Goal: Information Seeking & Learning: Learn about a topic

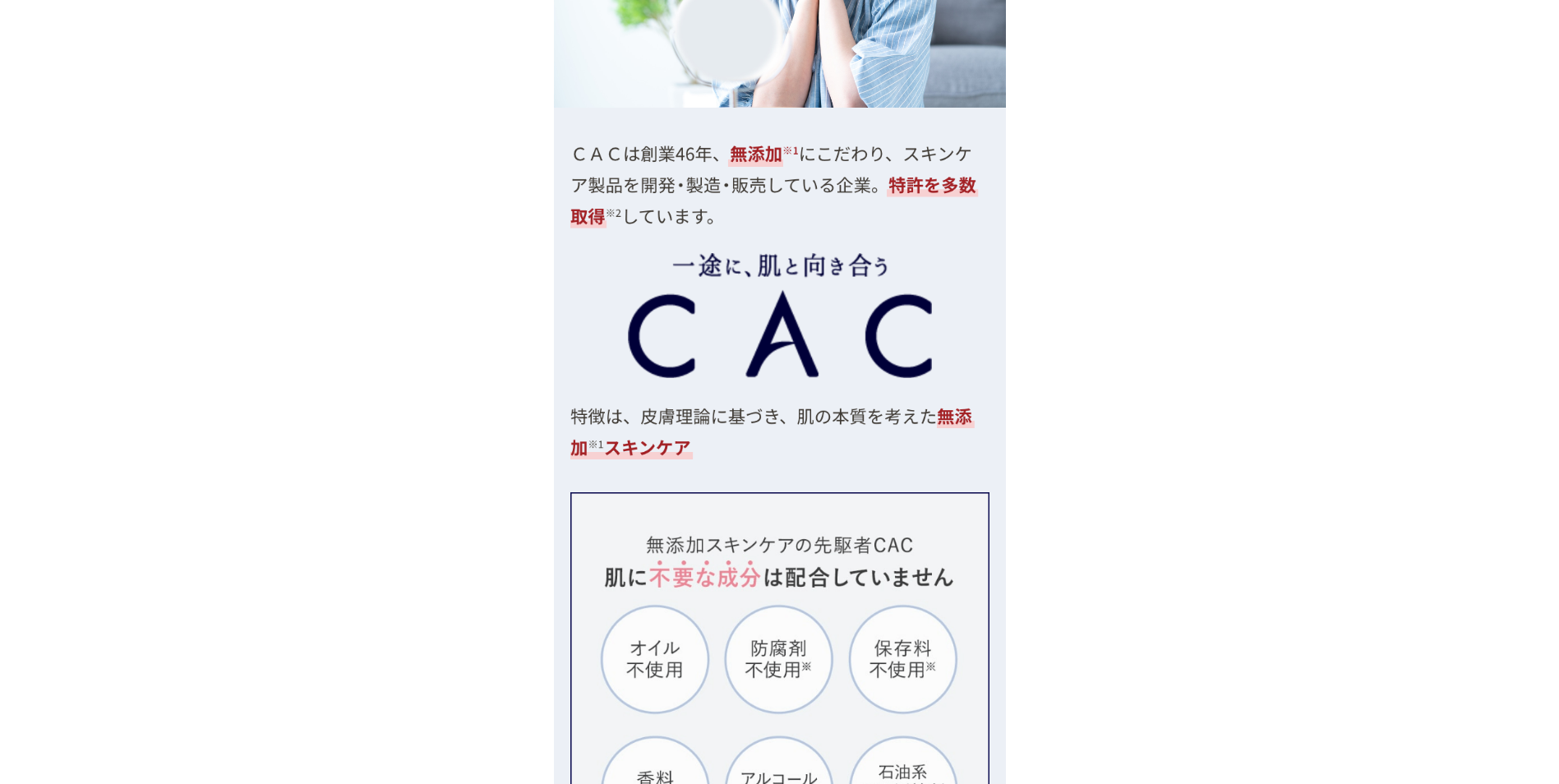
scroll to position [3908, 0]
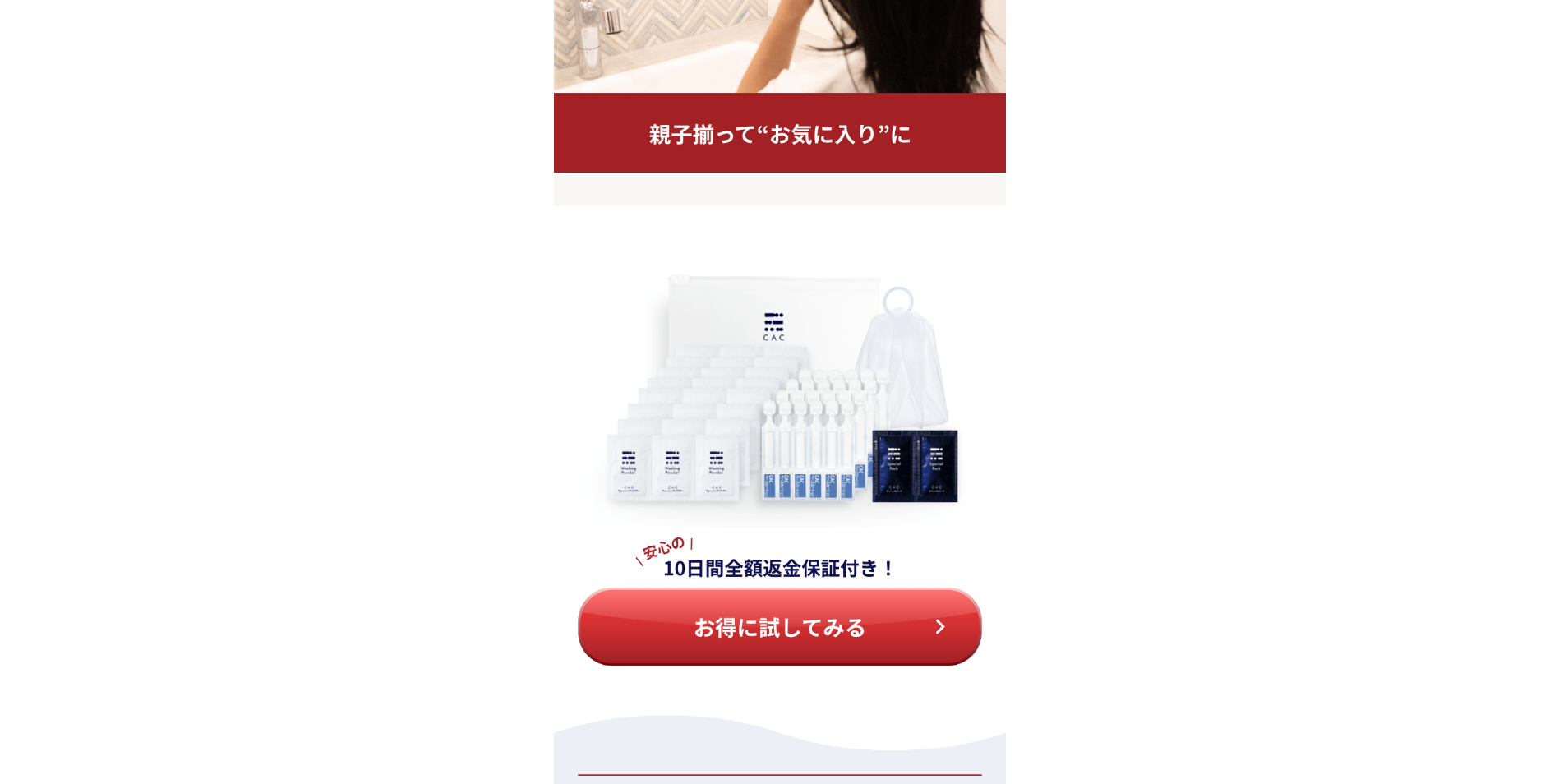
scroll to position [15333, 0]
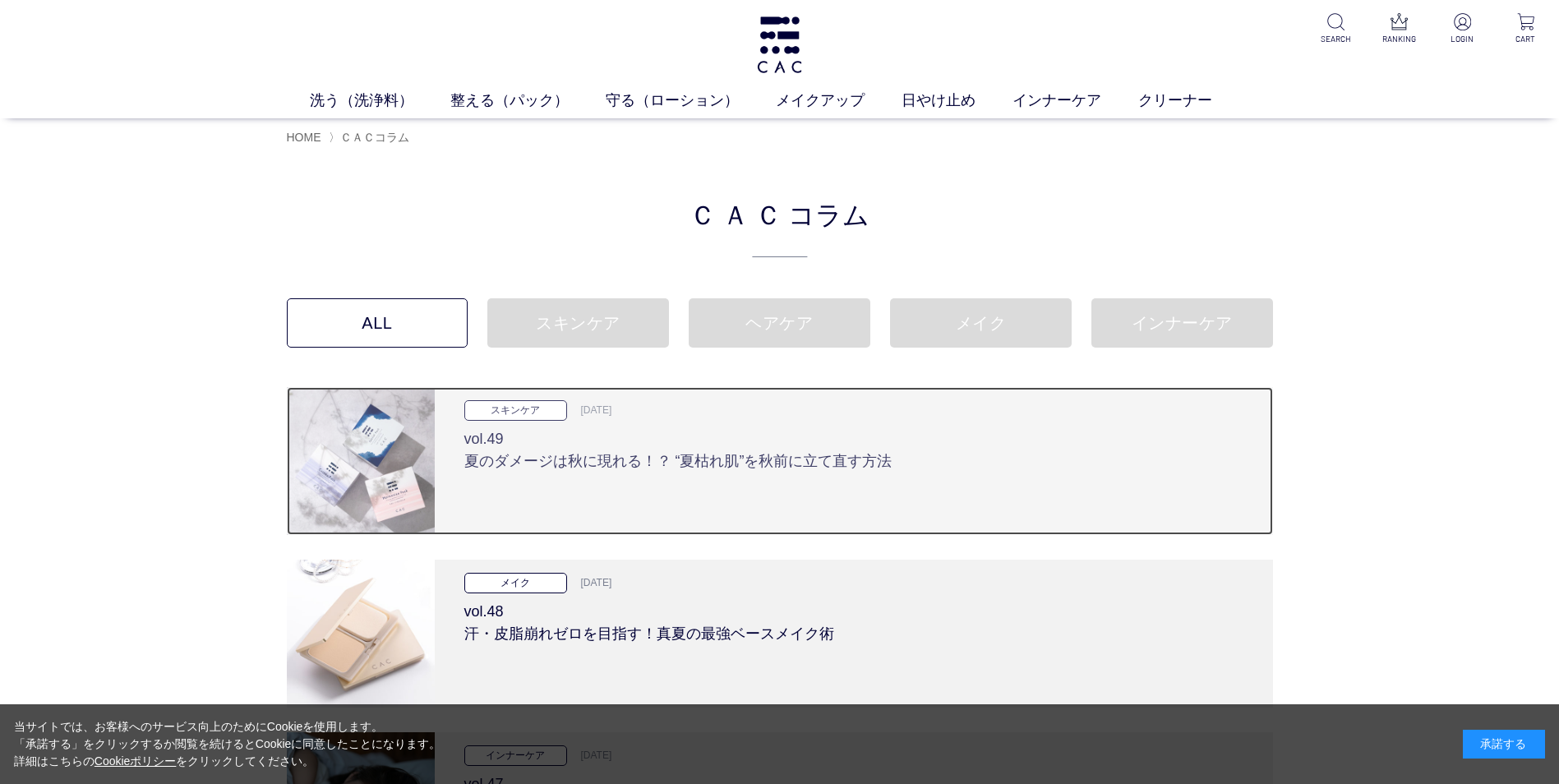
click at [865, 451] on h3 "vol.49 夏のダメージは秋に現れる！？ “夏枯れ肌”を秋前に立て直す方法" at bounding box center [854, 447] width 779 height 52
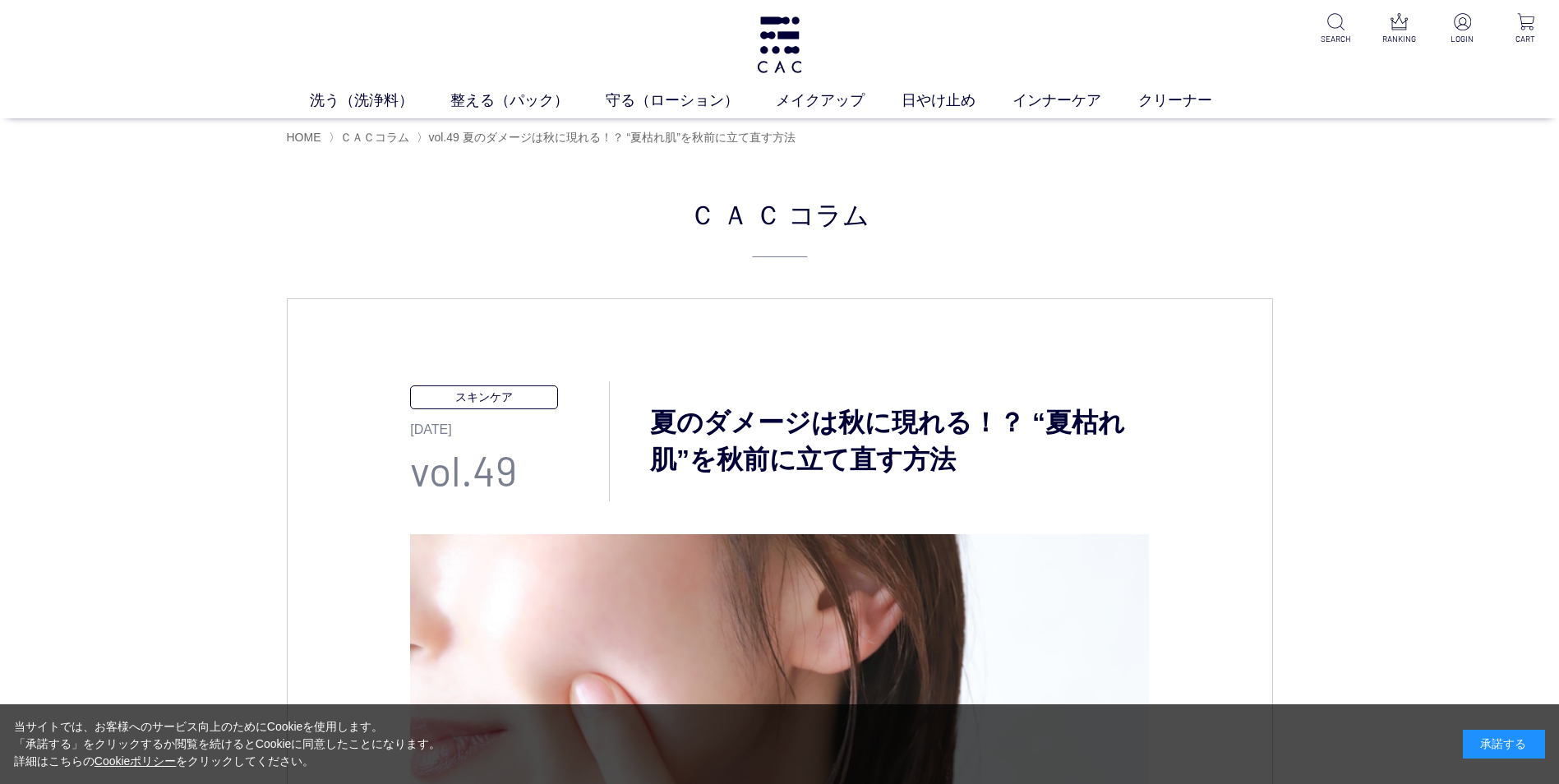
click at [1523, 753] on div "承諾する" at bounding box center [1503, 743] width 82 height 29
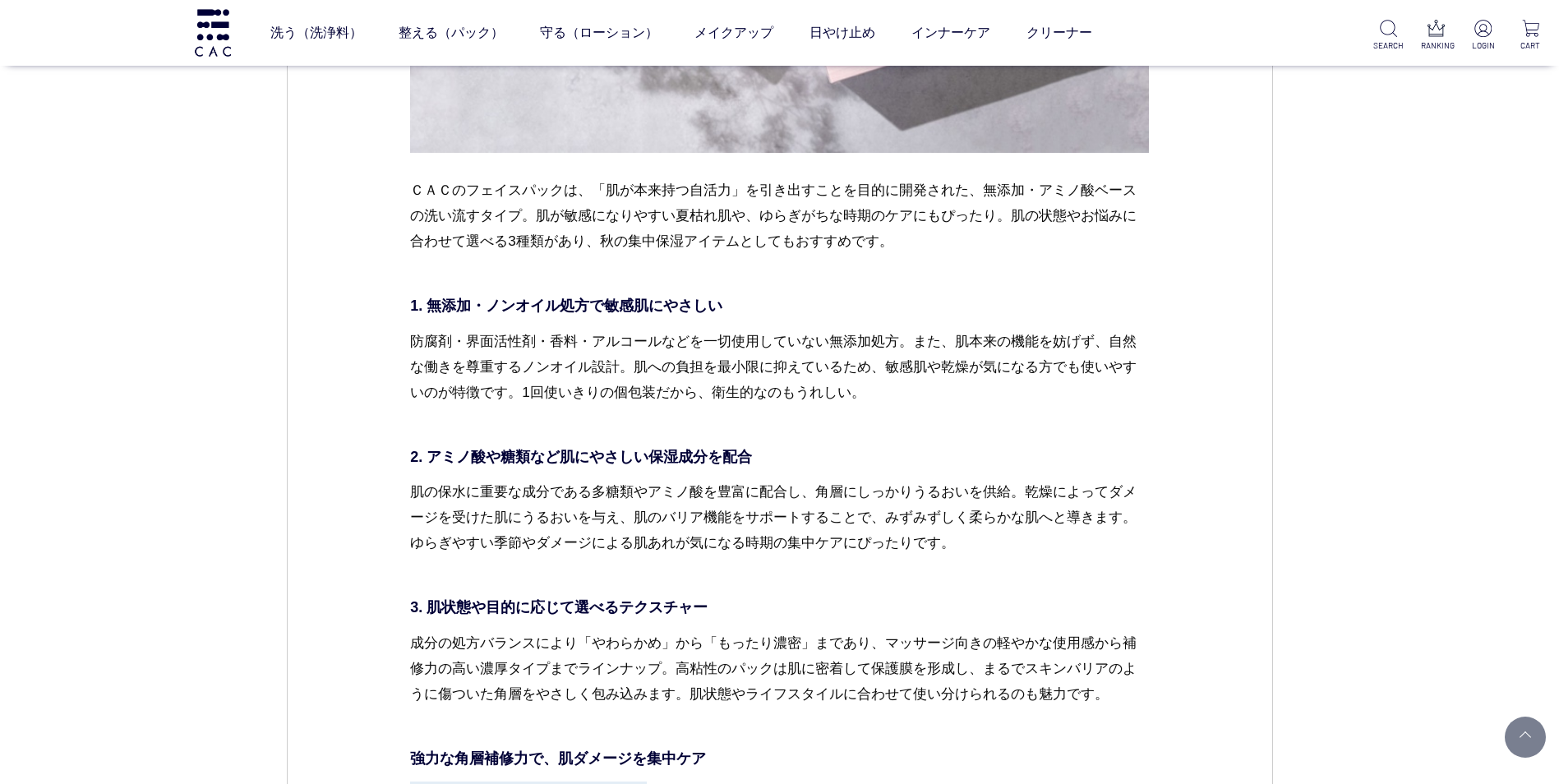
scroll to position [3154, 0]
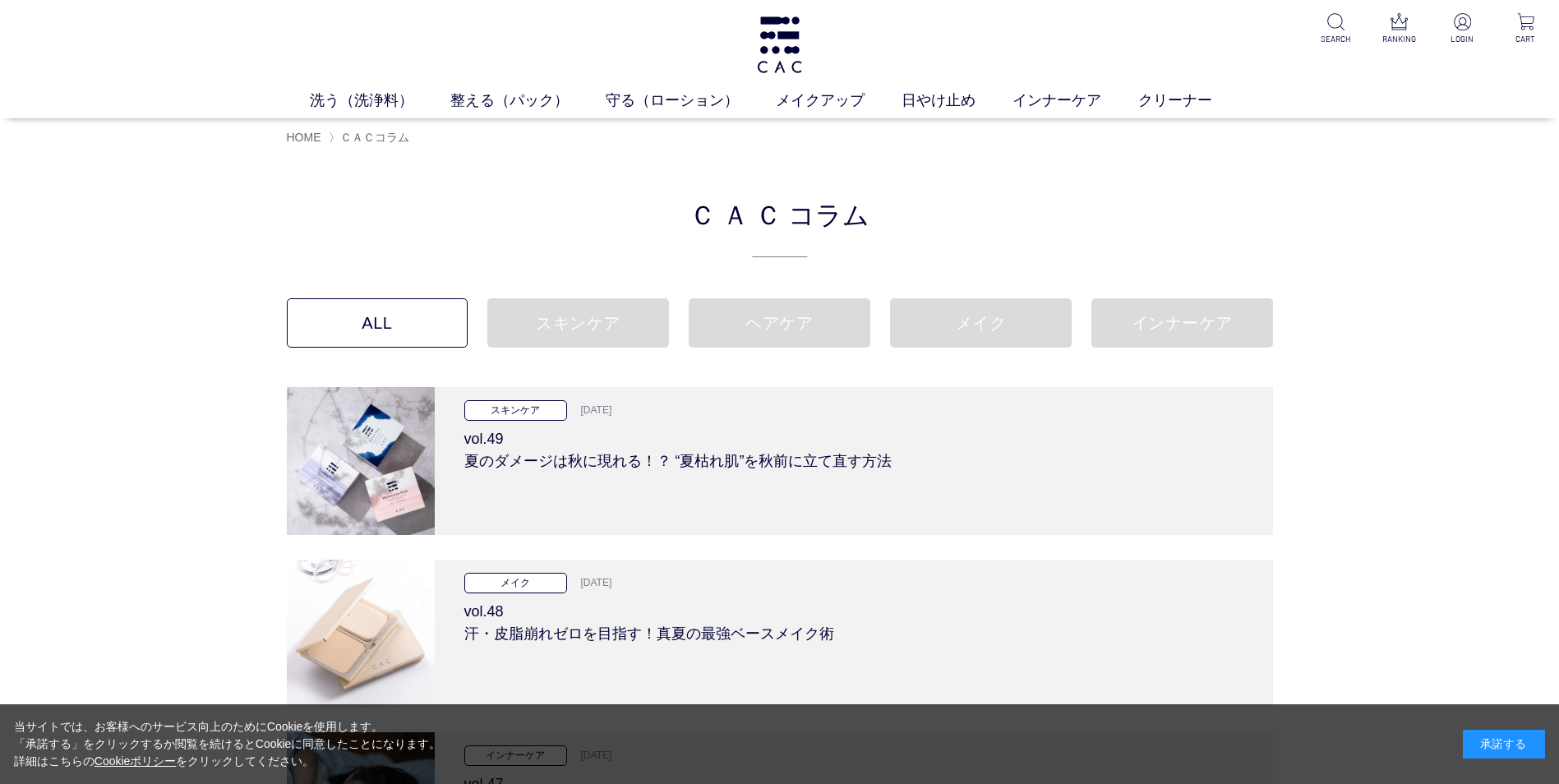
click at [1482, 742] on div "承諾する" at bounding box center [1503, 743] width 82 height 29
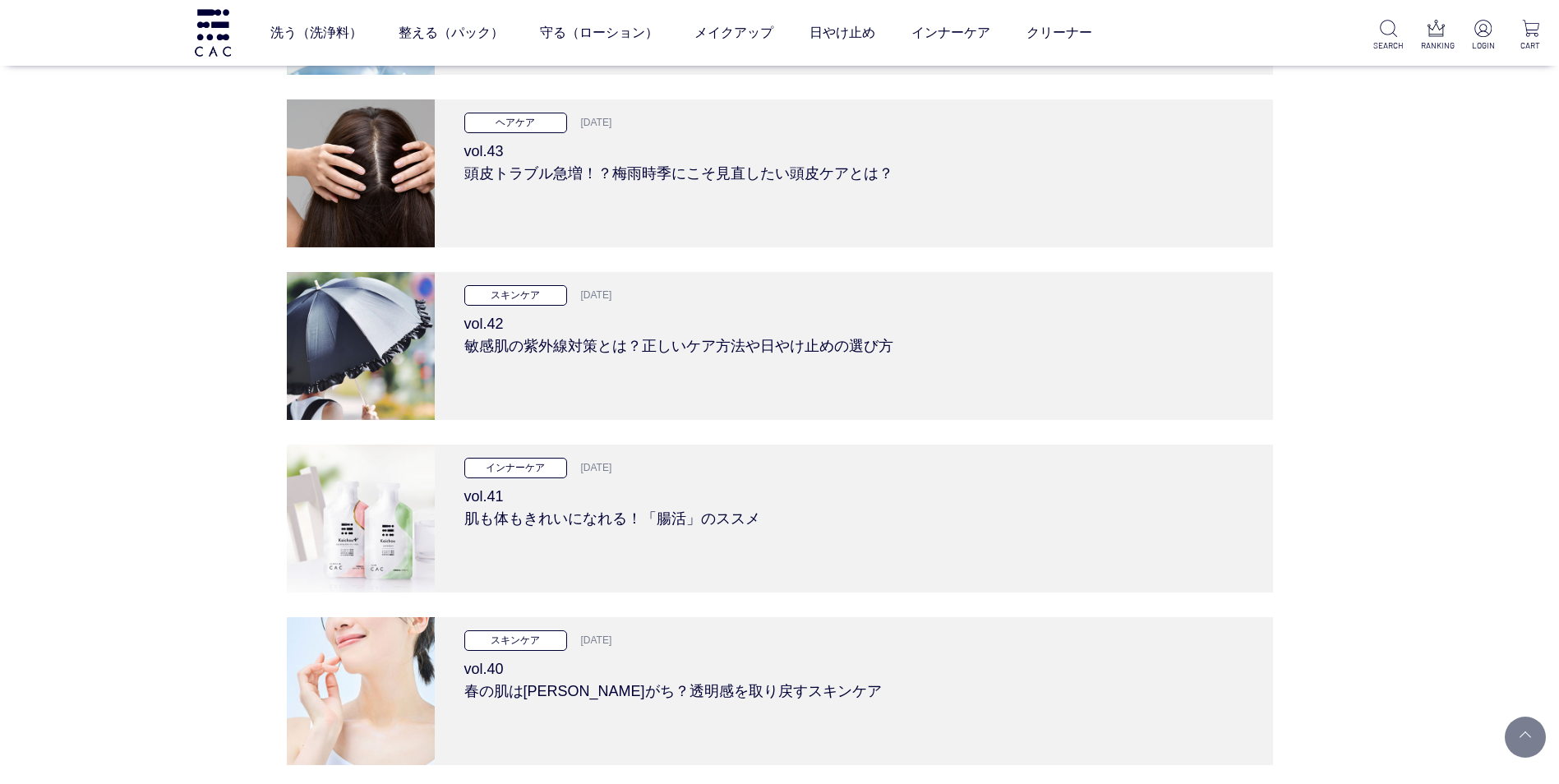
scroll to position [1292, 0]
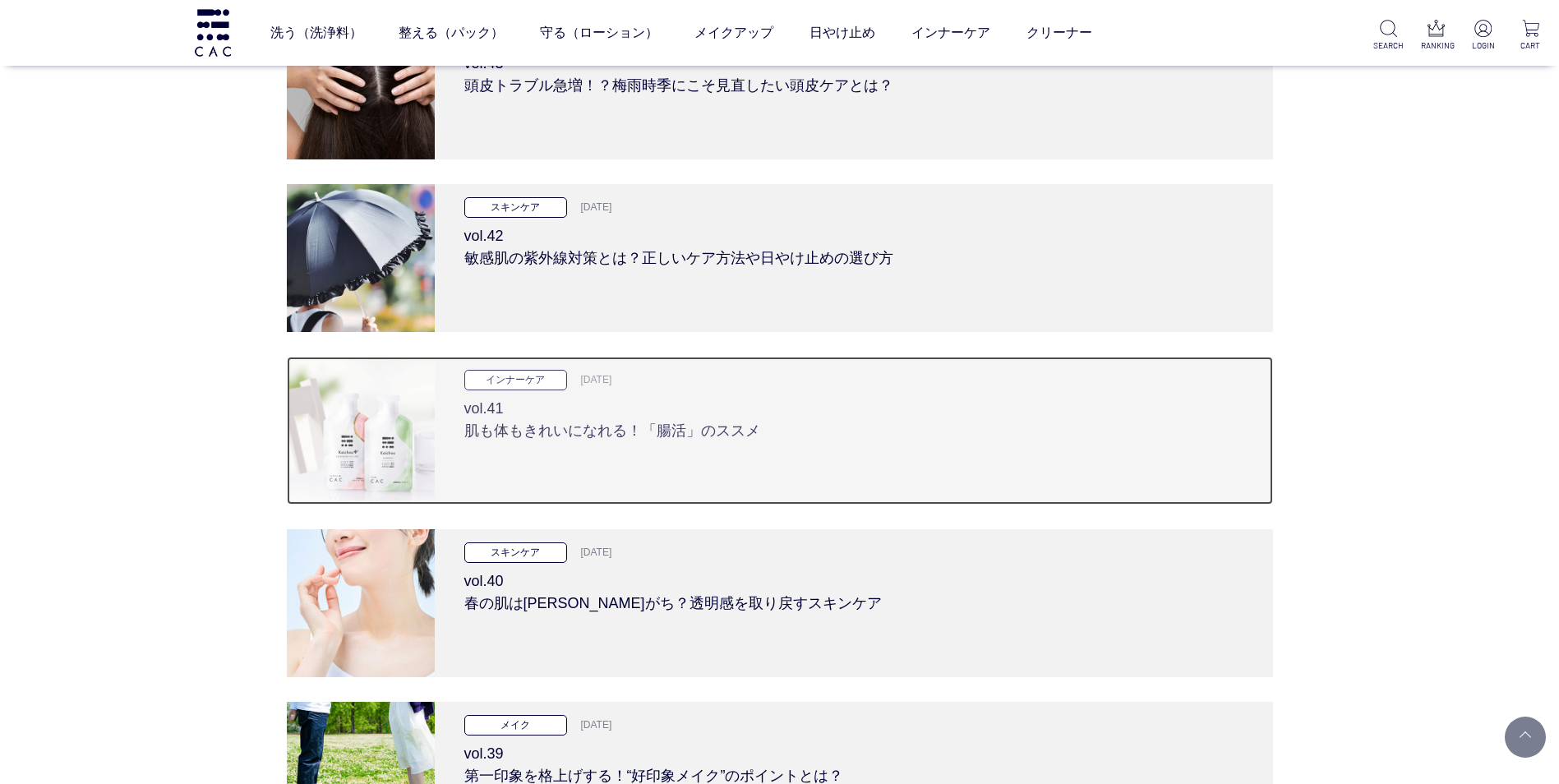
click at [536, 429] on h3 "vol.41 肌も体もきれいになれる！「腸活」のススメ" at bounding box center [854, 416] width 779 height 52
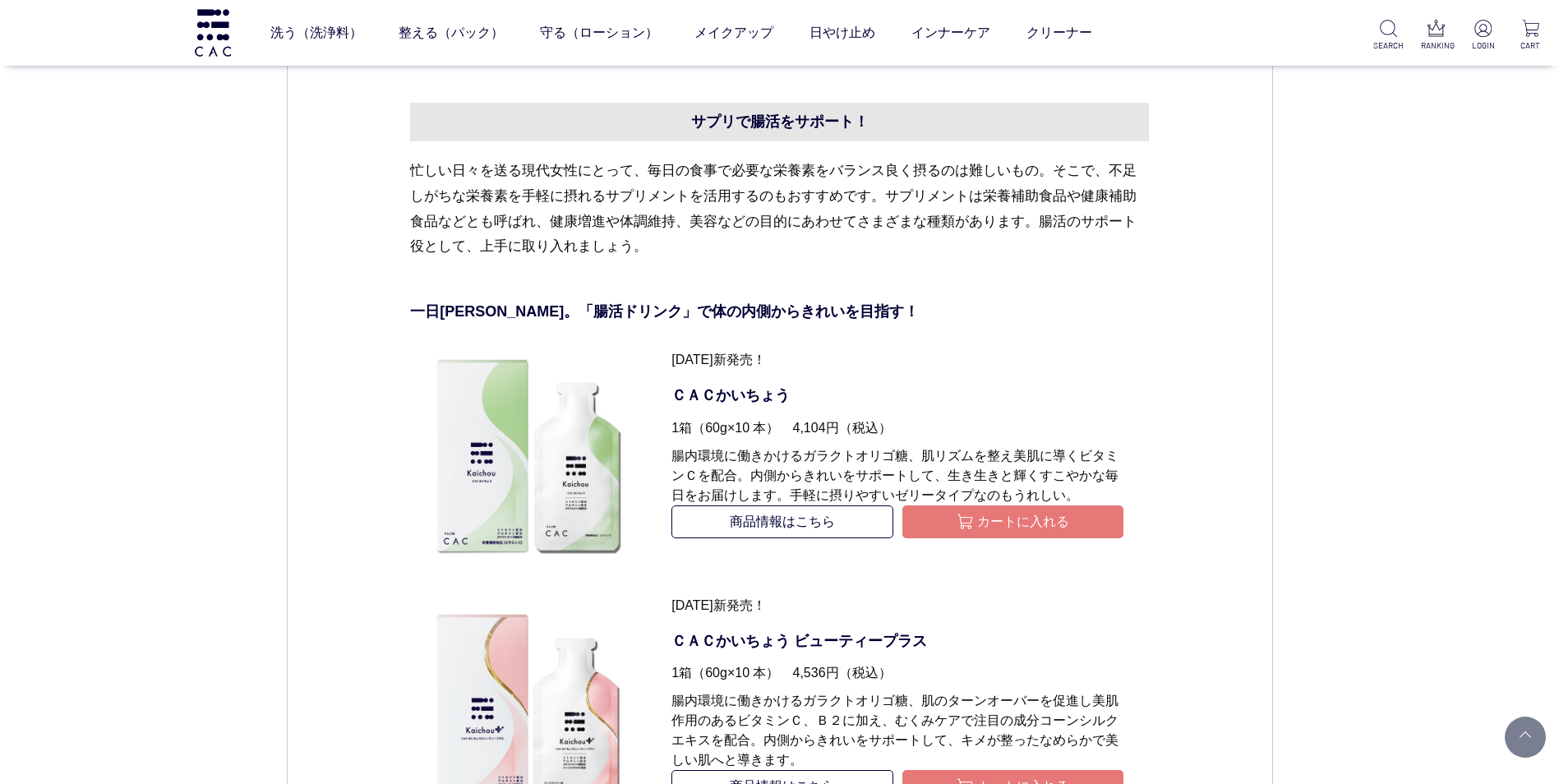
scroll to position [6381, 0]
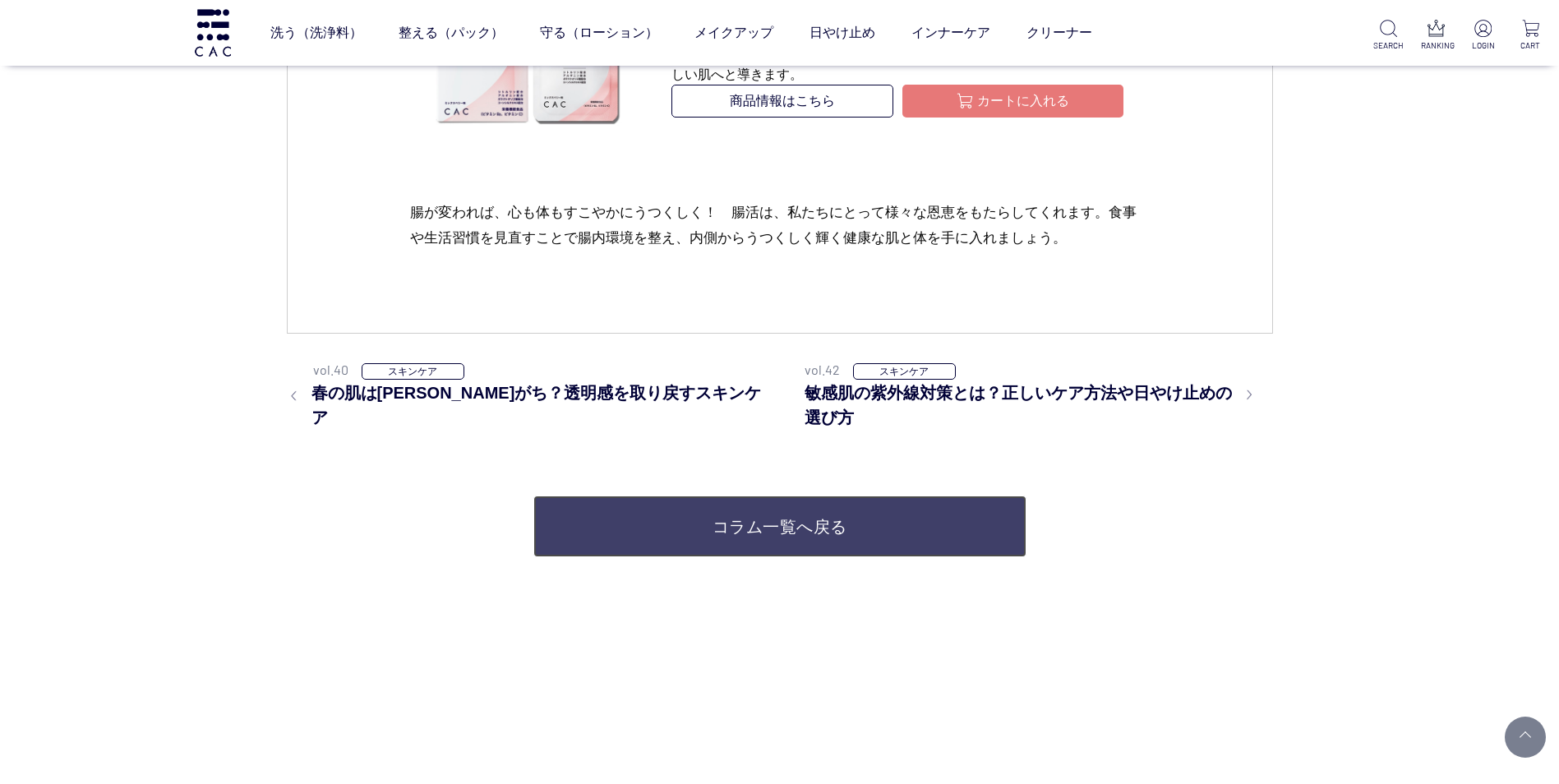
click at [785, 514] on link "コラム一覧へ戻る" at bounding box center [780, 526] width 493 height 62
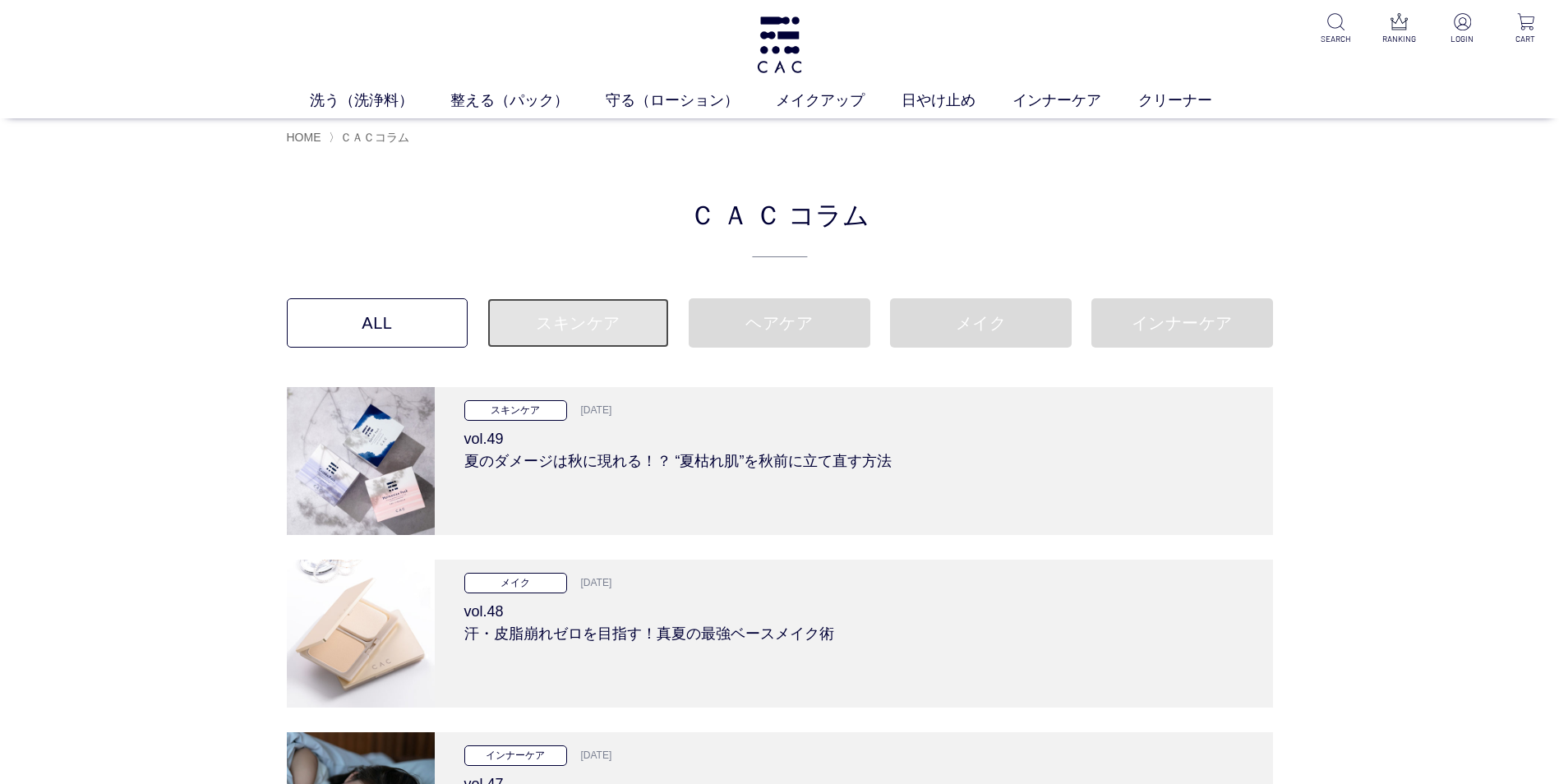
click at [597, 329] on link "スキンケア" at bounding box center [578, 323] width 181 height 49
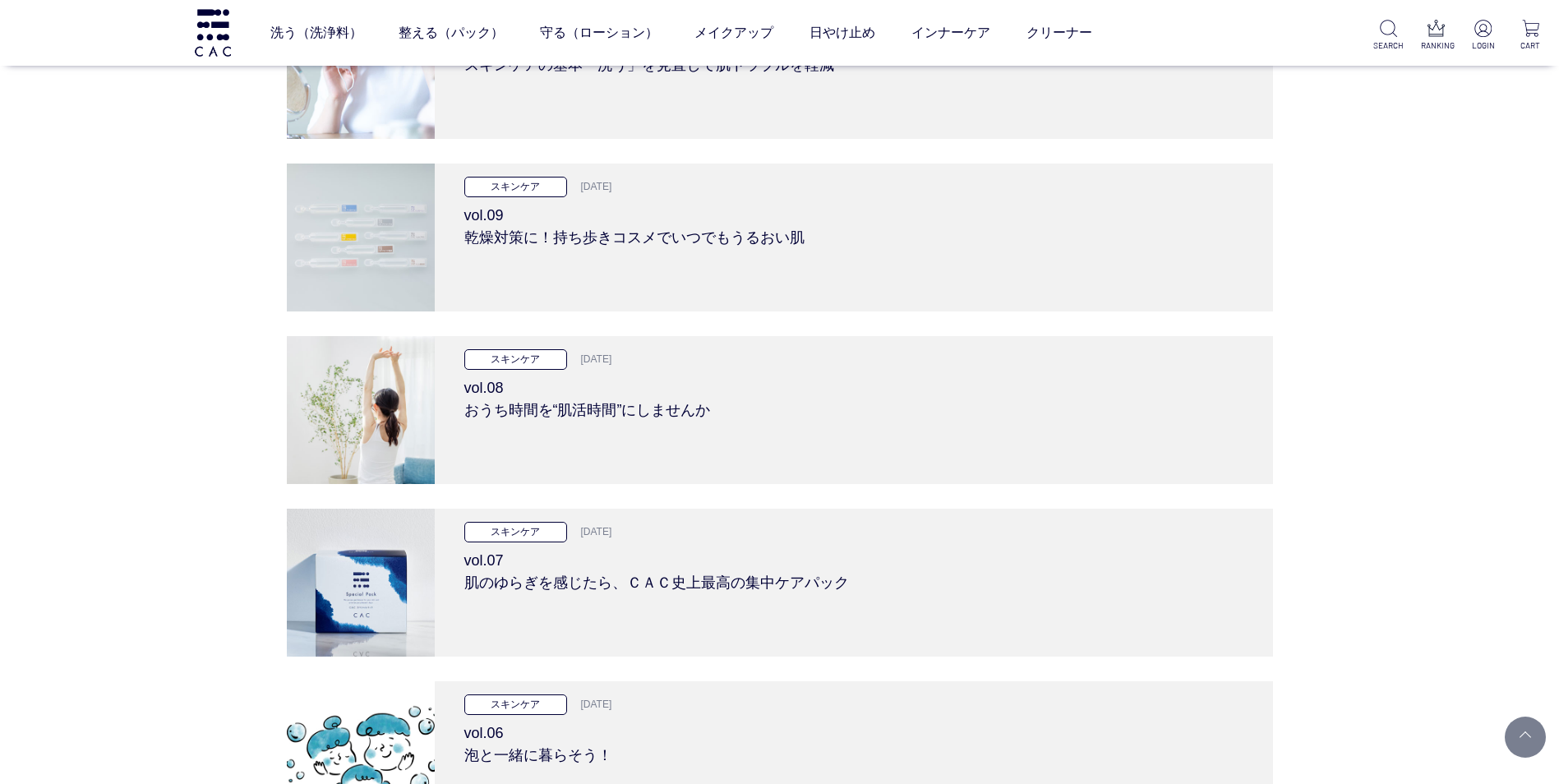
scroll to position [5102, 0]
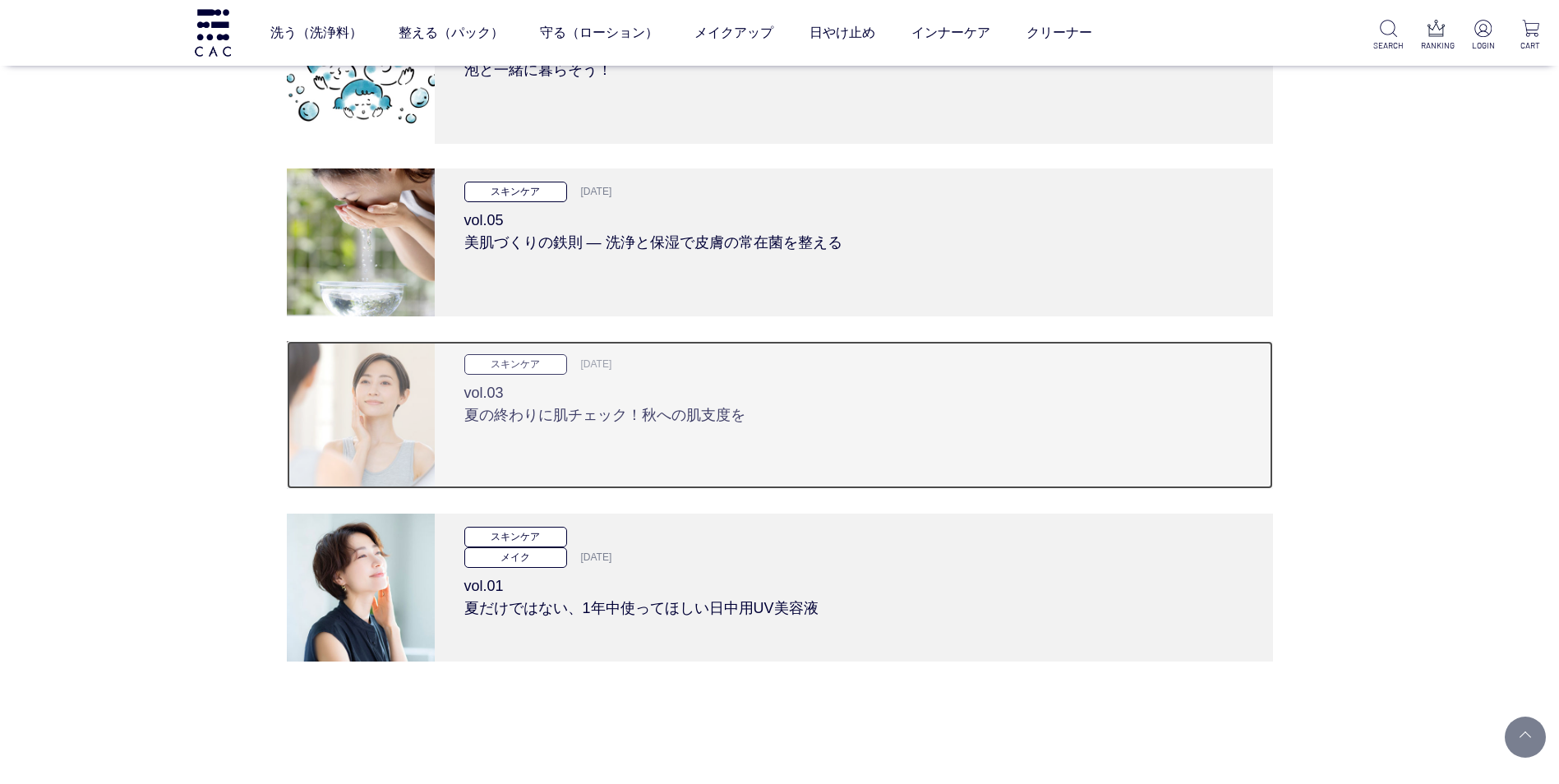
click at [693, 417] on h3 "vol.03 夏の終わりに肌チェック！秋への肌支度を" at bounding box center [854, 401] width 779 height 52
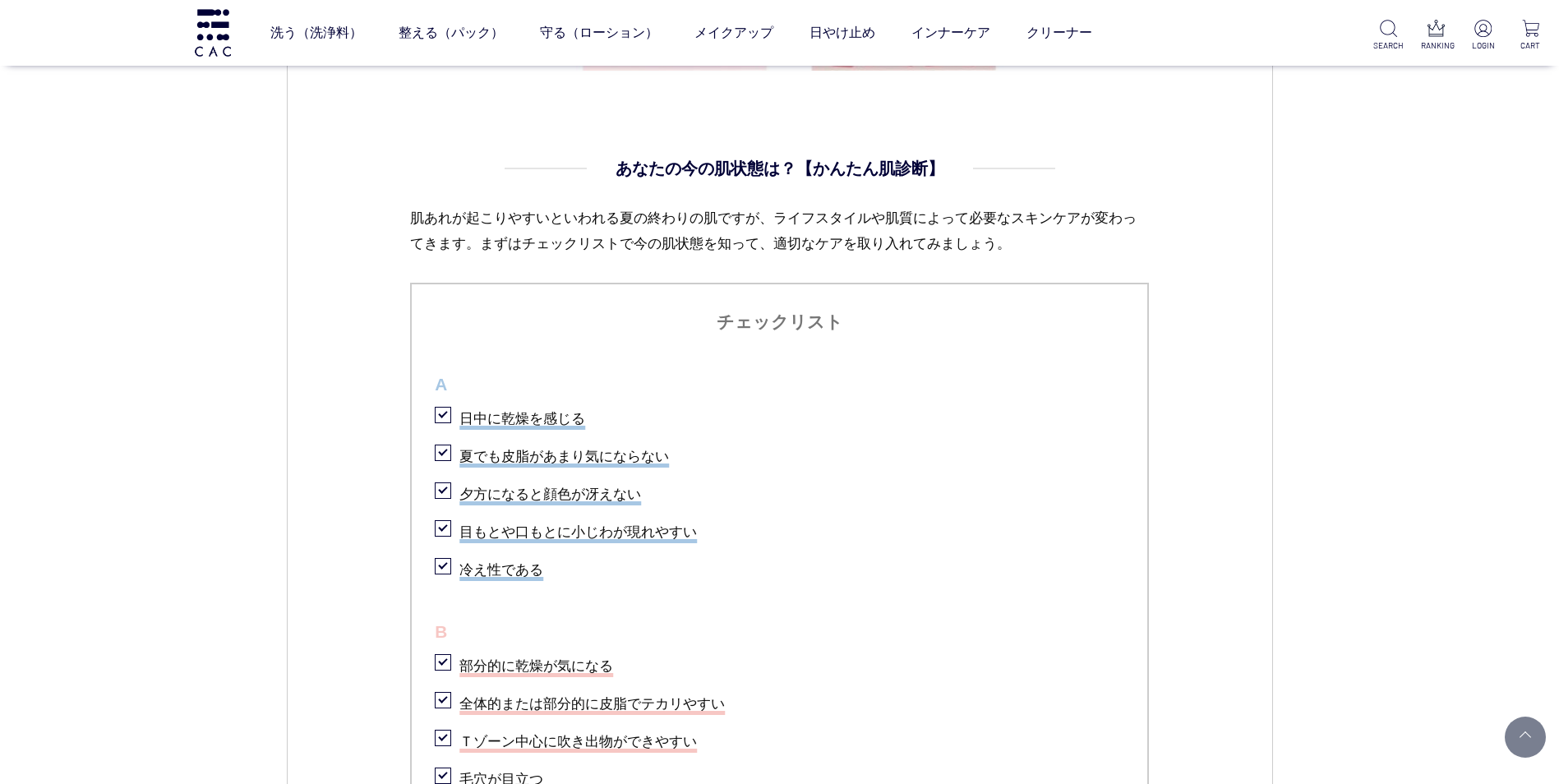
scroll to position [1653, 0]
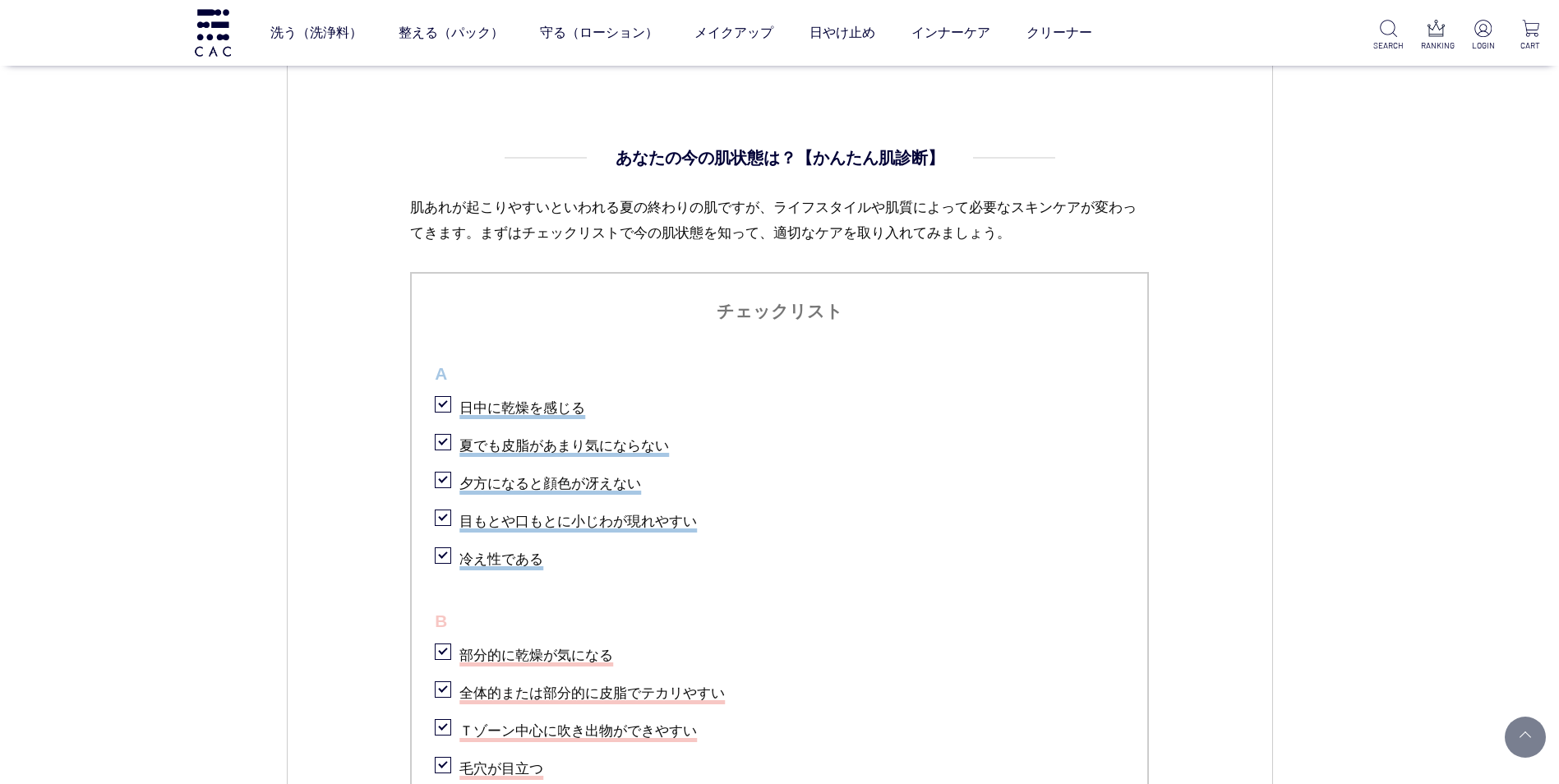
click at [441, 520] on li "目もとや口もとに小じわが現れやすい" at bounding box center [779, 519] width 690 height 34
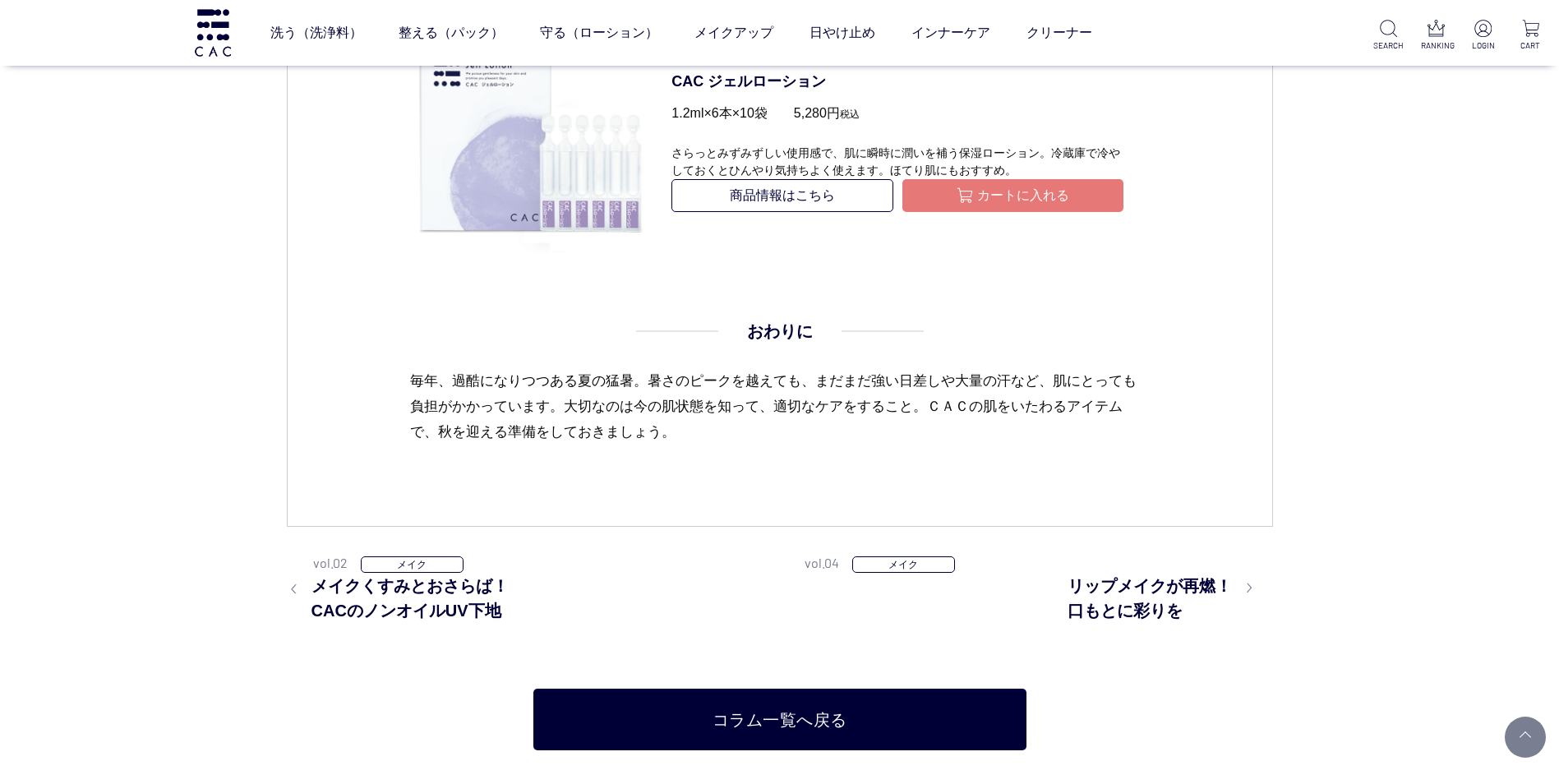
scroll to position [7363, 0]
